Goal: Information Seeking & Learning: Learn about a topic

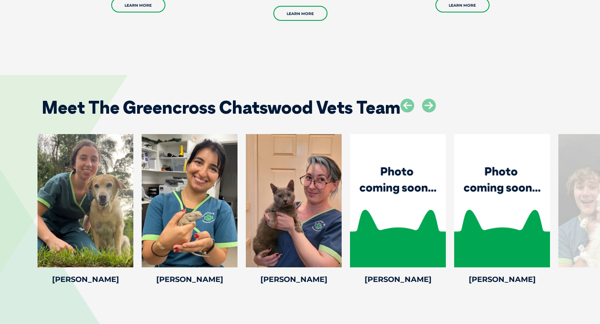
scroll to position [1395, 0]
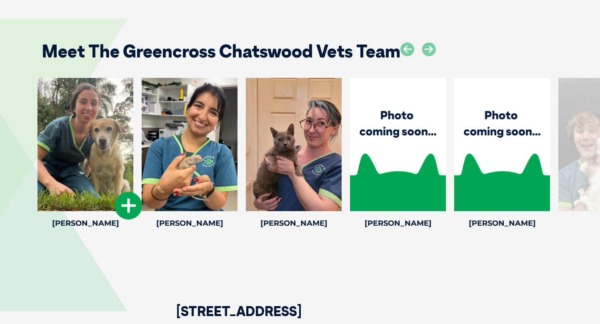
click at [118, 164] on div at bounding box center [86, 144] width 96 height 133
click at [129, 202] on icon at bounding box center [129, 206] width 28 height 28
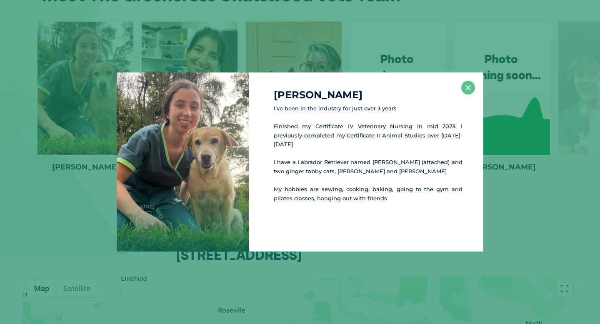
scroll to position [1453, 0]
click at [463, 90] on button "×" at bounding box center [468, 88] width 14 height 14
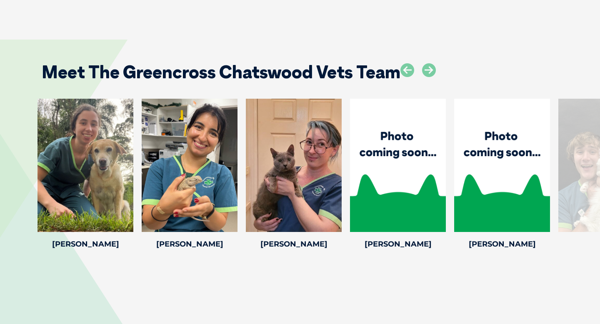
scroll to position [1377, 0]
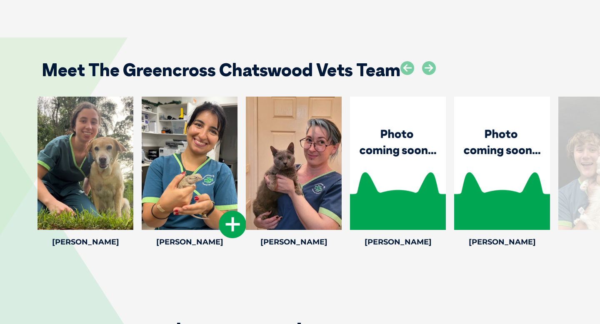
click at [238, 223] on icon at bounding box center [233, 225] width 28 height 28
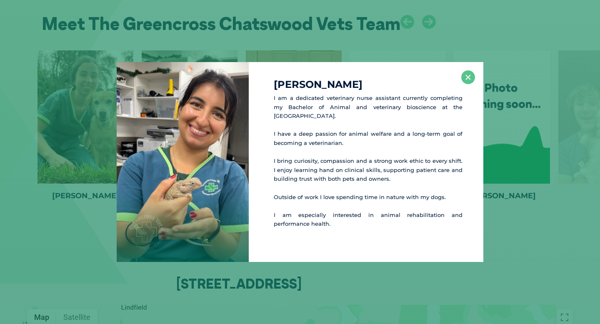
scroll to position [1425, 0]
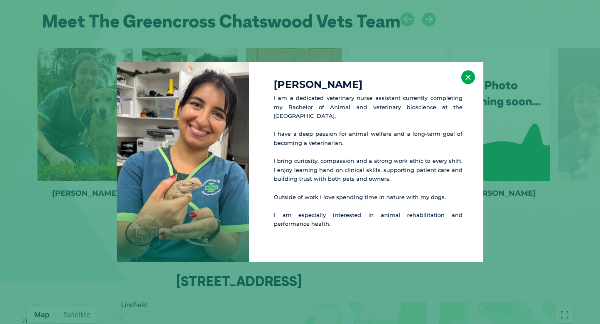
click at [470, 78] on button "×" at bounding box center [468, 77] width 14 height 14
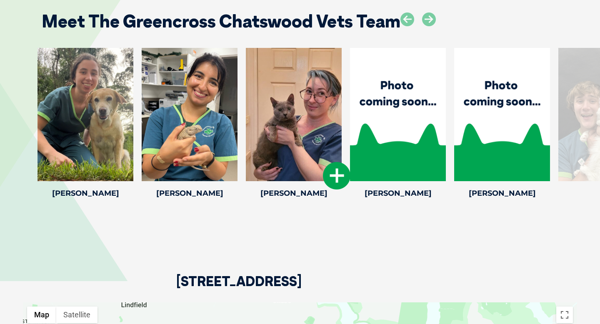
click at [327, 174] on icon at bounding box center [337, 176] width 28 height 28
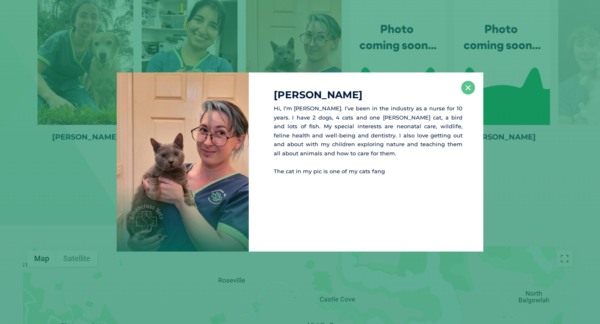
scroll to position [1483, 0]
click at [465, 88] on button "×" at bounding box center [468, 88] width 14 height 14
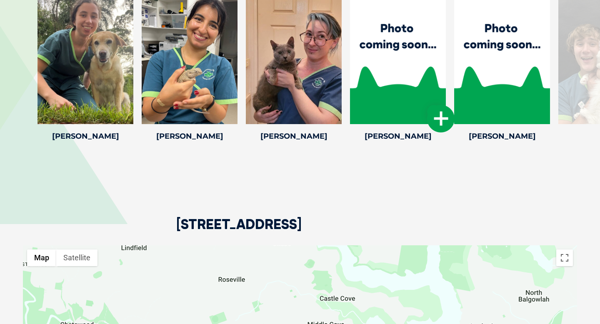
click at [429, 110] on icon at bounding box center [441, 119] width 28 height 28
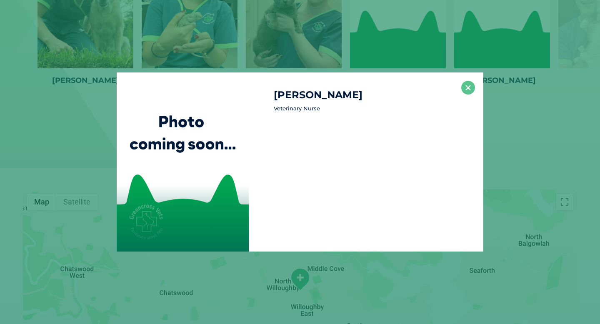
scroll to position [1540, 0]
click at [456, 90] on h4 "[PERSON_NAME]" at bounding box center [368, 95] width 189 height 10
click at [465, 90] on button "×" at bounding box center [468, 88] width 14 height 14
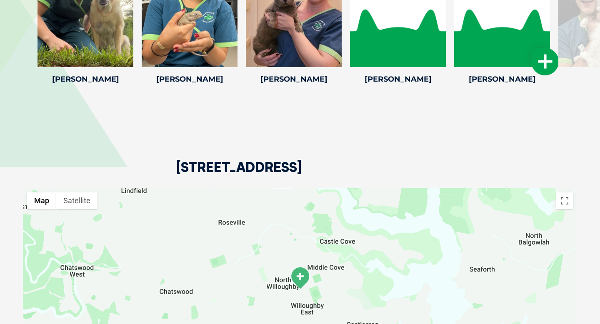
click at [533, 55] on icon at bounding box center [545, 62] width 28 height 28
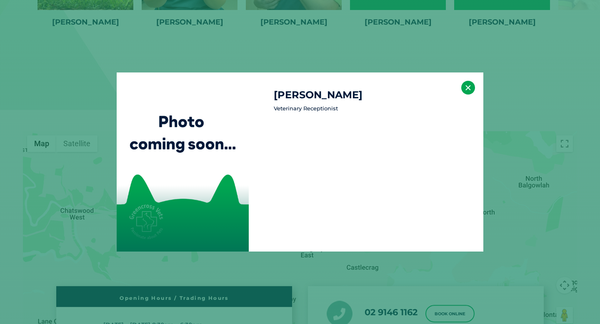
click at [469, 90] on button "×" at bounding box center [468, 88] width 14 height 14
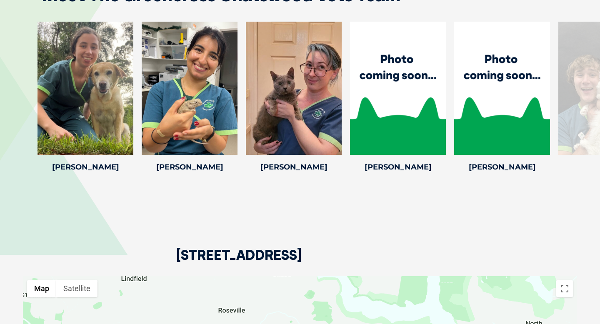
scroll to position [1425, 0]
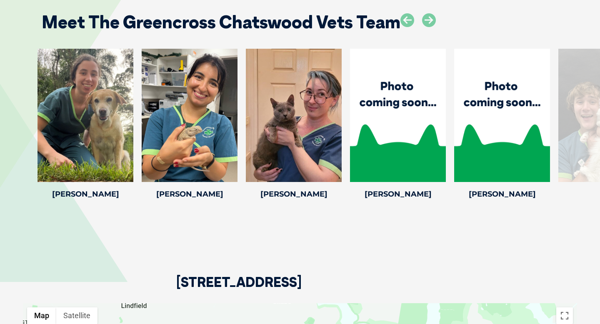
click at [588, 107] on div at bounding box center [606, 115] width 96 height 133
click at [593, 126] on div at bounding box center [606, 115] width 96 height 133
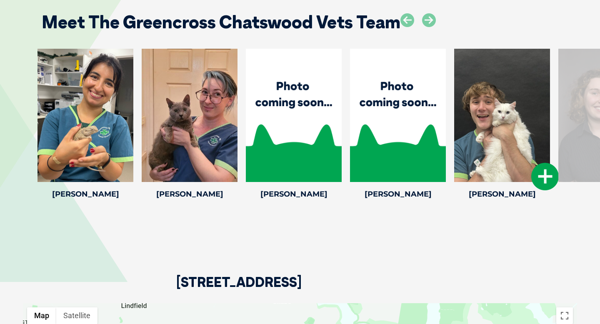
click at [522, 112] on div at bounding box center [502, 115] width 96 height 133
click at [480, 123] on div at bounding box center [502, 115] width 96 height 133
click at [543, 182] on icon at bounding box center [545, 177] width 28 height 28
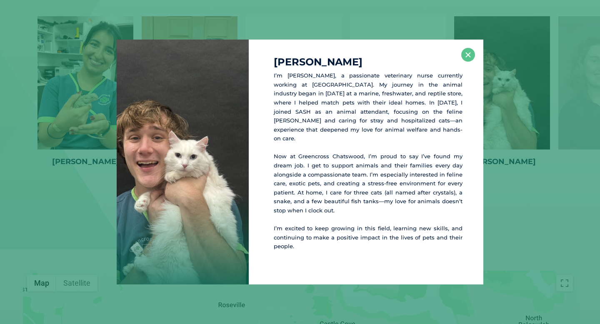
scroll to position [1459, 0]
click at [469, 61] on button "×" at bounding box center [468, 55] width 14 height 14
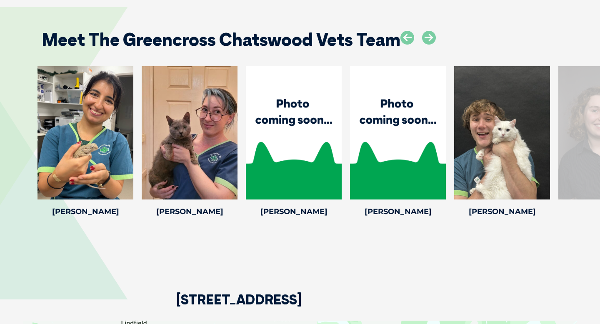
scroll to position [1406, 0]
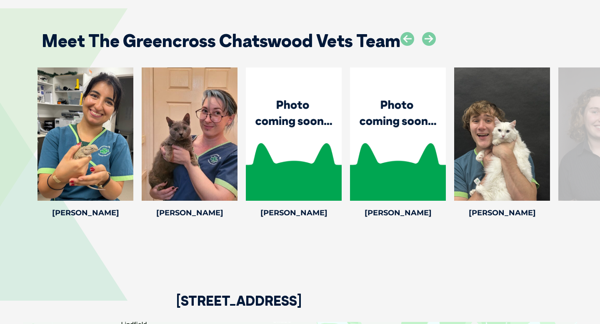
click at [588, 122] on div at bounding box center [606, 134] width 96 height 133
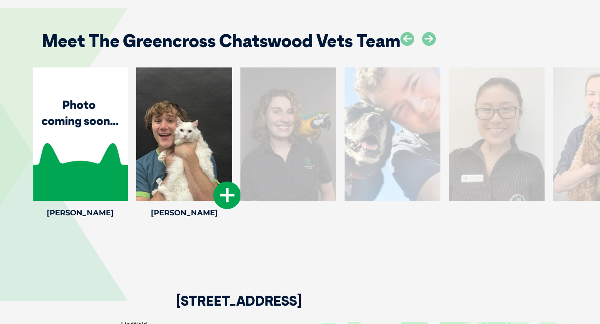
drag, startPoint x: 546, startPoint y: 135, endPoint x: 228, endPoint y: 154, distance: 318.5
click at [228, 154] on div at bounding box center [184, 134] width 96 height 133
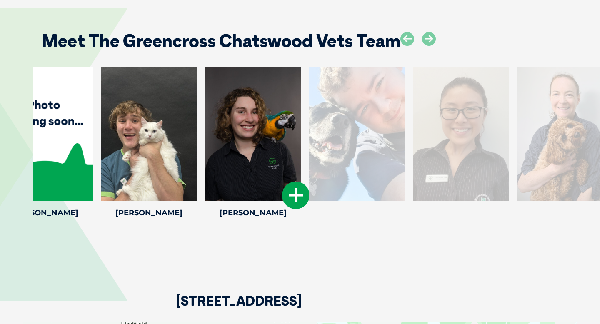
drag, startPoint x: 510, startPoint y: 147, endPoint x: 193, endPoint y: 152, distance: 318.0
click at [205, 151] on div at bounding box center [253, 134] width 96 height 133
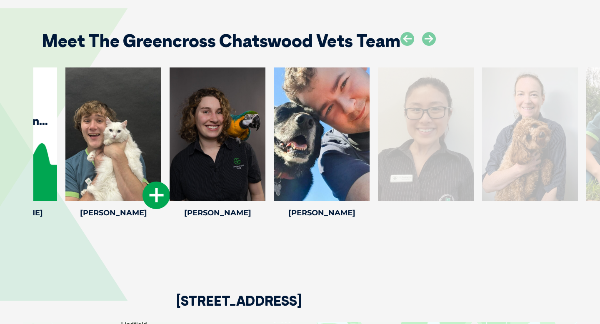
drag, startPoint x: 330, startPoint y: 154, endPoint x: 149, endPoint y: 154, distance: 181.3
click at [152, 154] on div at bounding box center [113, 134] width 96 height 133
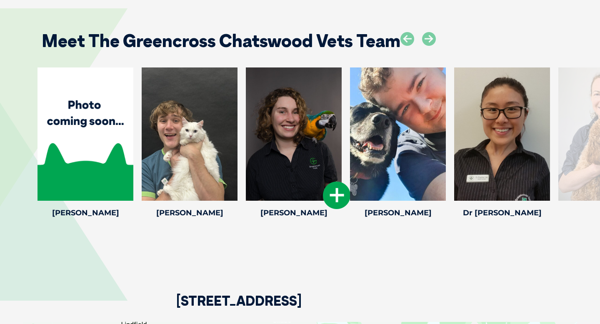
click at [323, 140] on div at bounding box center [294, 134] width 96 height 133
click at [330, 198] on icon at bounding box center [337, 196] width 28 height 28
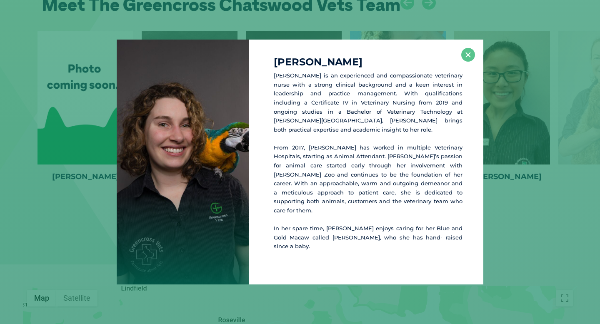
scroll to position [1444, 0]
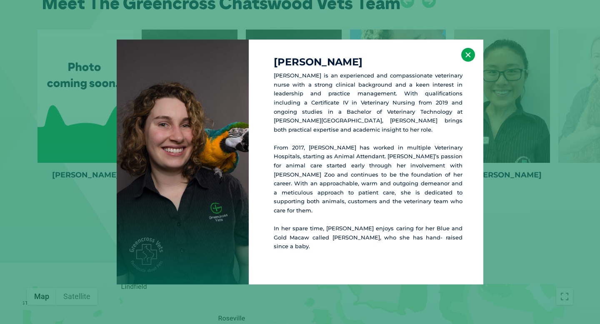
click at [466, 62] on button "×" at bounding box center [468, 55] width 14 height 14
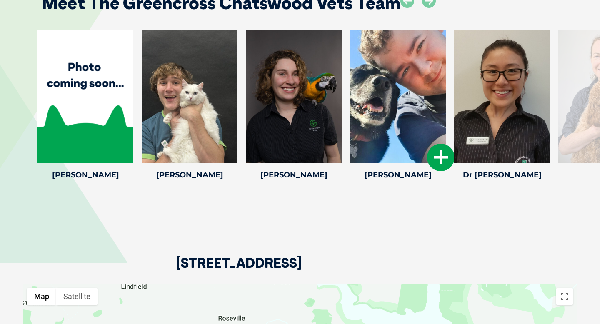
click at [442, 155] on icon at bounding box center [441, 158] width 28 height 28
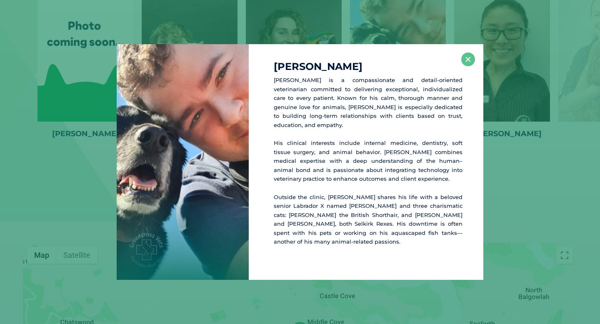
scroll to position [1485, 0]
click at [468, 66] on button "×" at bounding box center [468, 60] width 14 height 14
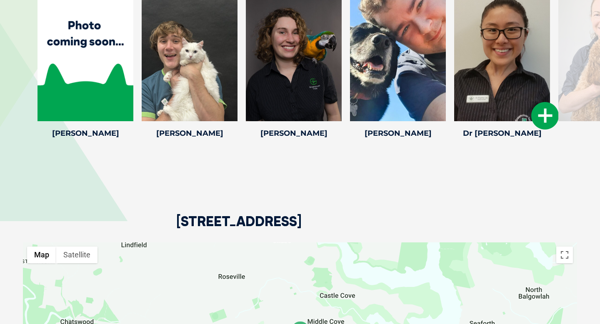
click at [547, 115] on icon at bounding box center [545, 116] width 28 height 28
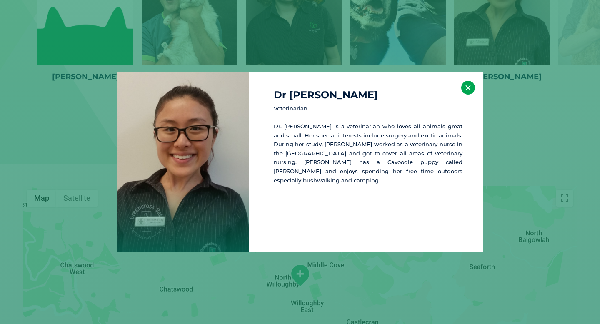
scroll to position [1543, 0]
click at [468, 90] on button "×" at bounding box center [468, 88] width 14 height 14
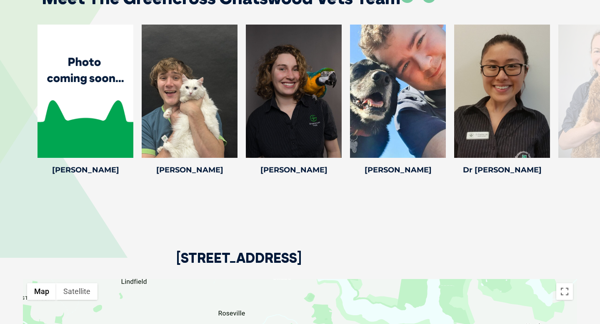
scroll to position [1450, 0]
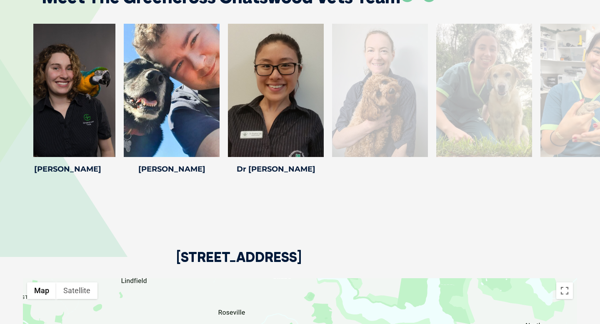
drag, startPoint x: 586, startPoint y: 85, endPoint x: 329, endPoint y: 101, distance: 257.6
click at [332, 101] on div at bounding box center [380, 90] width 96 height 133
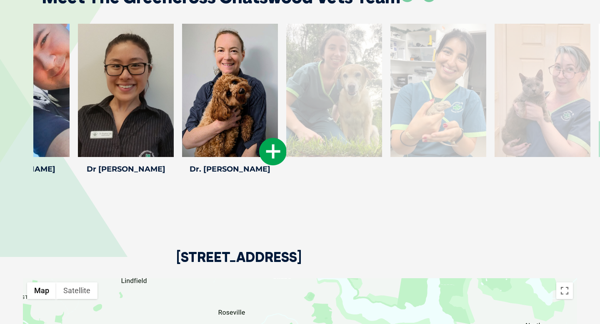
drag, startPoint x: 458, startPoint y: 117, endPoint x: 236, endPoint y: 120, distance: 222.5
click at [236, 120] on div at bounding box center [230, 90] width 96 height 133
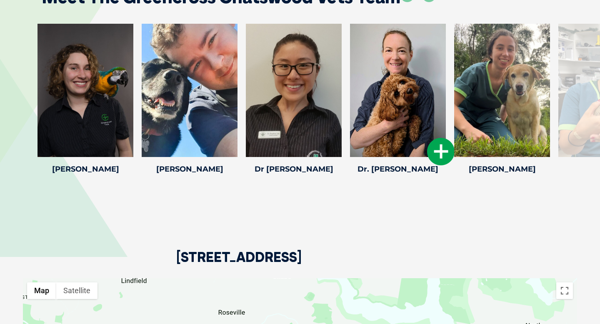
click at [445, 152] on icon at bounding box center [441, 152] width 28 height 28
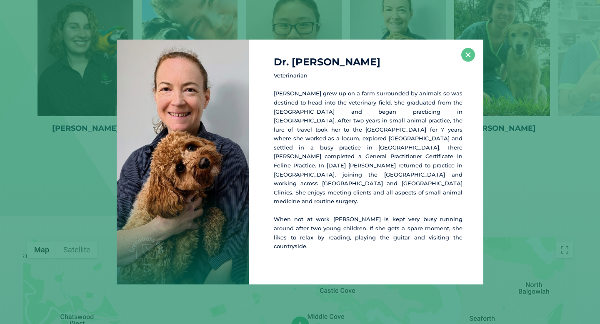
scroll to position [1495, 0]
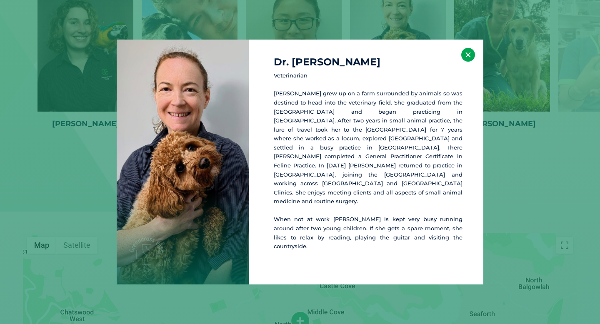
click at [468, 62] on button "×" at bounding box center [468, 55] width 14 height 14
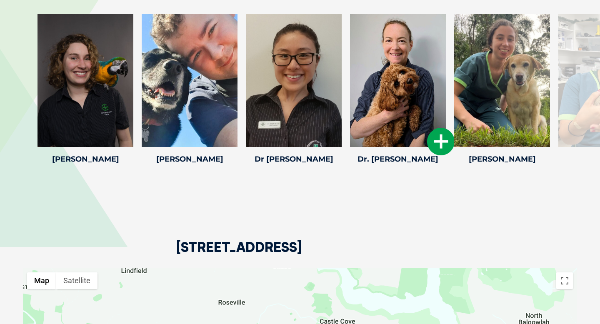
scroll to position [1399, 0]
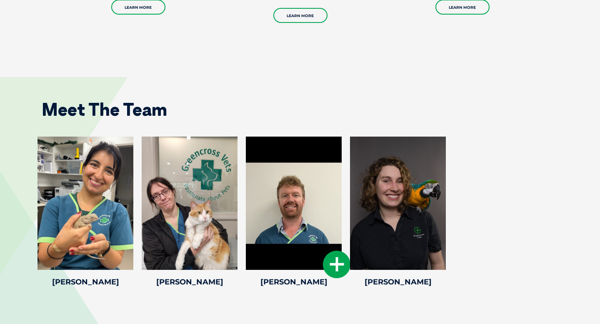
scroll to position [1102, 0]
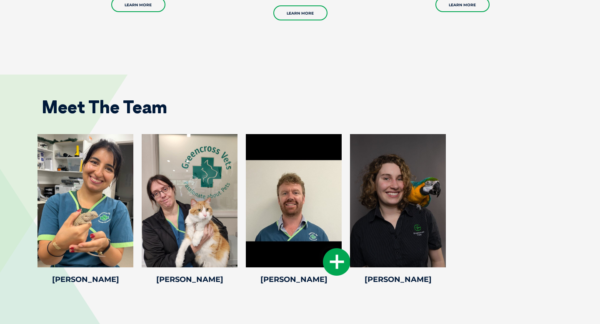
click at [335, 248] on icon at bounding box center [337, 262] width 28 height 28
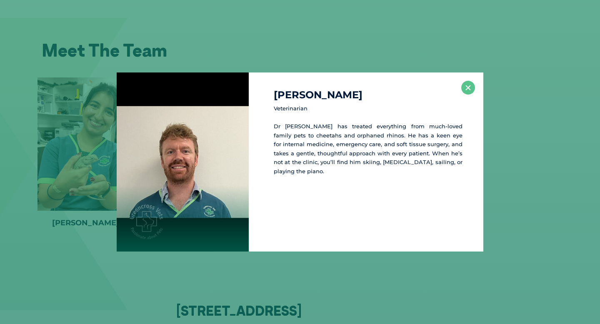
scroll to position [1159, 0]
click at [466, 91] on button "×" at bounding box center [468, 88] width 14 height 14
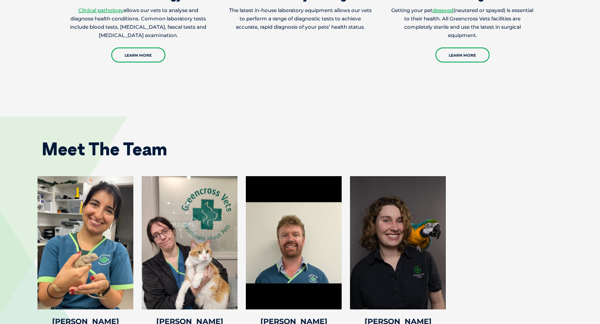
scroll to position [1048, 0]
